Goal: Communication & Community: Answer question/provide support

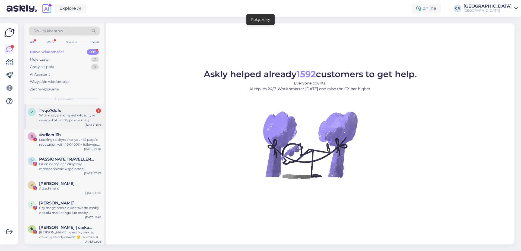
click at [95, 120] on div "Witam czy parking jest wliczony w cenę pobytu? Czy pokoje mają lodówke?" at bounding box center [70, 118] width 62 height 10
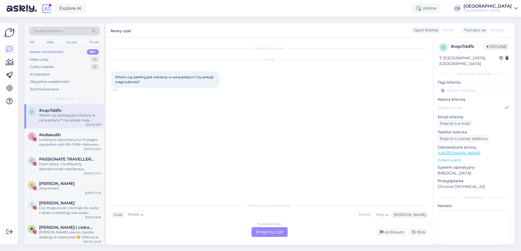
click at [271, 233] on div "Polish to Polish Przejmij czat" at bounding box center [269, 232] width 36 height 10
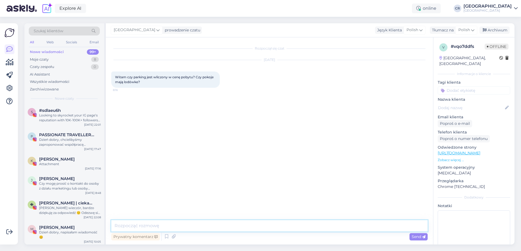
click at [159, 227] on textarea at bounding box center [269, 225] width 316 height 11
type textarea "Dzień dobry. Parking jest w cenie pobytu, pokoje posiadają lodowkę."
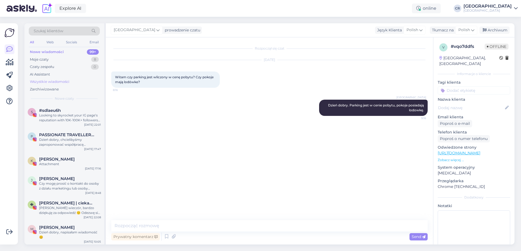
click at [58, 83] on div "Wszystkie wiadomości" at bounding box center [50, 81] width 40 height 5
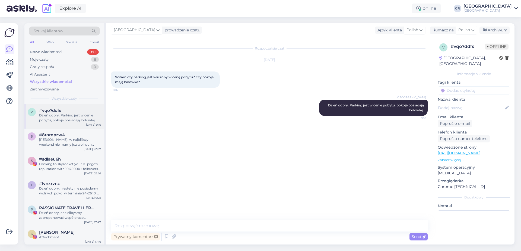
click at [66, 117] on div "Dzień dobry. Parking jest w cenie pobytu, pokoje posiadają lodowkę." at bounding box center [70, 118] width 62 height 10
click at [71, 135] on div "#8rompzw4" at bounding box center [70, 135] width 62 height 5
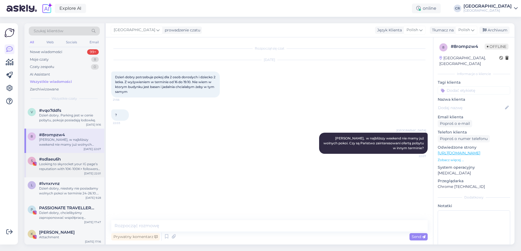
click at [77, 172] on div "s #sdlaeu6h Looking to skyrocket your IG page’s reputation with 10K-100K+ follo…" at bounding box center [64, 165] width 80 height 24
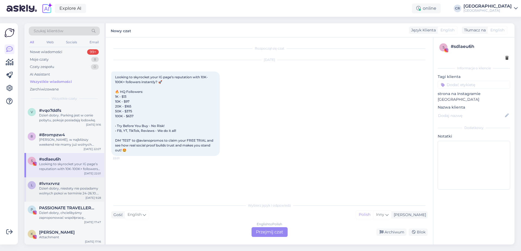
click at [70, 190] on div "Dzień dobry, niestety nie posiadamy wolnych pokoi w terminie 24-26.10. Posiadam…" at bounding box center [70, 191] width 62 height 10
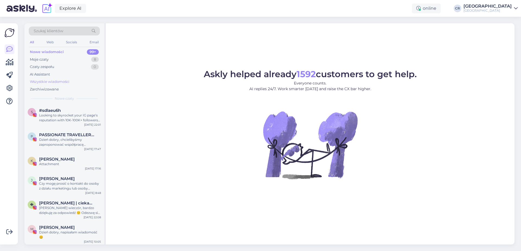
click at [57, 84] on div "Wszystkie wiadomości" at bounding box center [50, 81] width 40 height 5
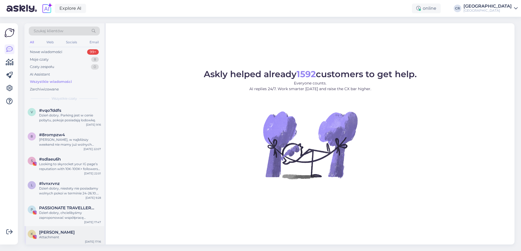
scroll to position [62, 0]
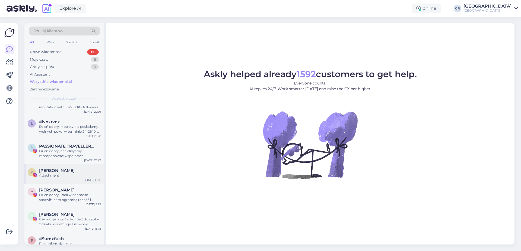
click at [60, 170] on span "[PERSON_NAME]" at bounding box center [57, 170] width 36 height 5
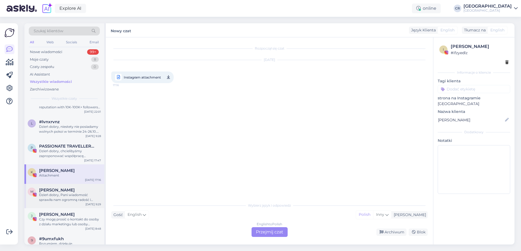
click at [59, 189] on span "[PERSON_NAME]" at bounding box center [57, 190] width 36 height 5
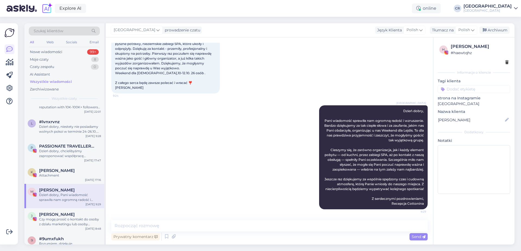
scroll to position [184, 0]
